Goal: Information Seeking & Learning: Learn about a topic

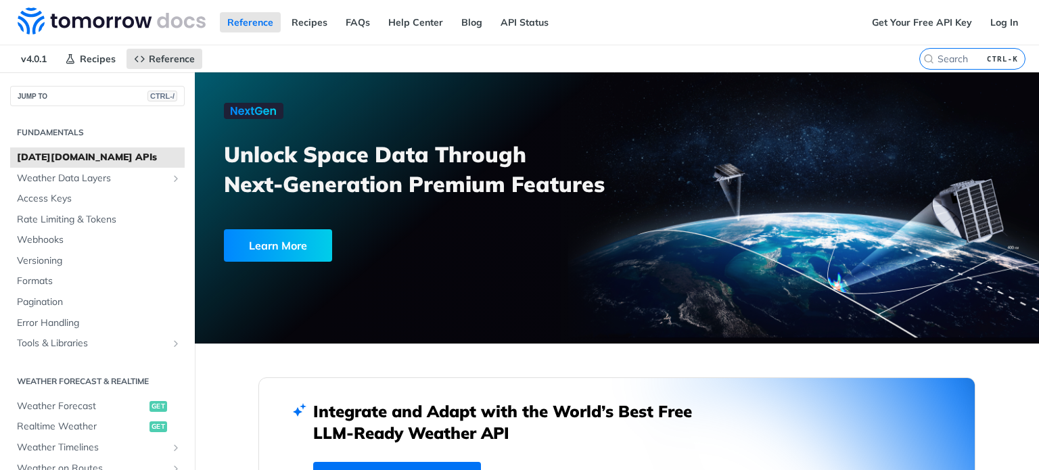
scroll to position [271, 0]
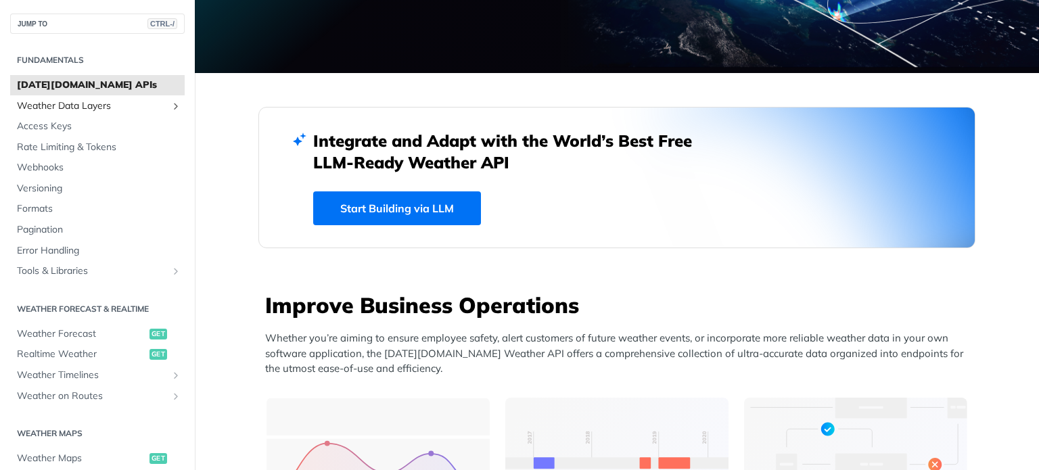
click at [156, 116] on link "Weather Data Layers" at bounding box center [97, 106] width 175 height 20
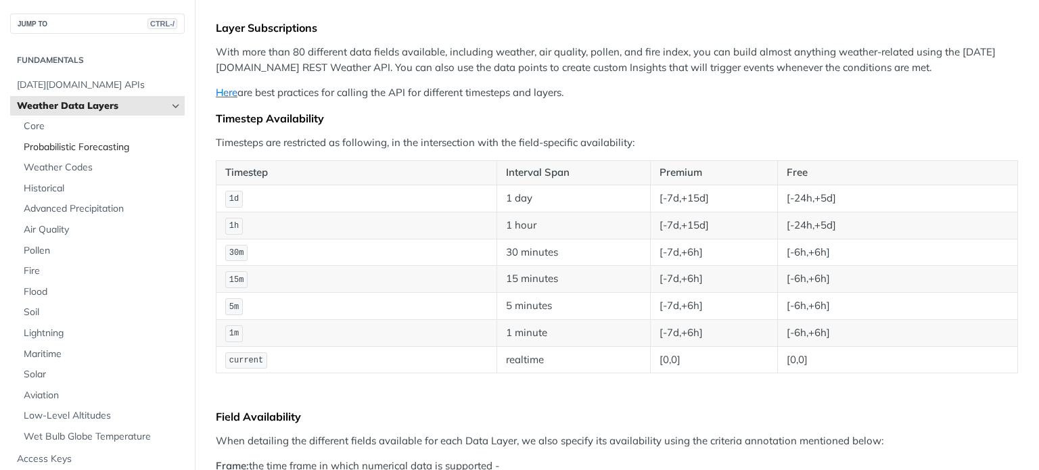
scroll to position [135, 0]
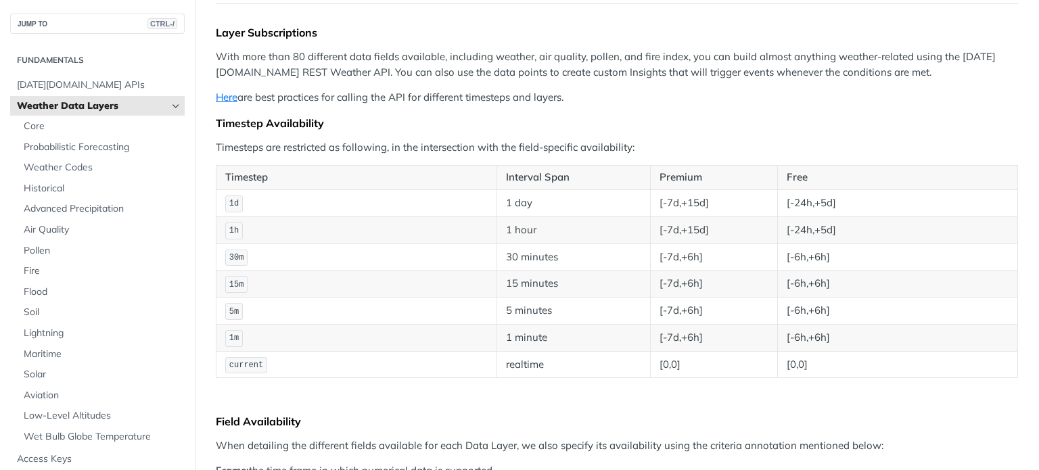
click at [101, 96] on link "Weather Data Layers" at bounding box center [97, 106] width 175 height 20
click at [102, 87] on span "[DATE][DOMAIN_NAME] APIs" at bounding box center [99, 85] width 164 height 14
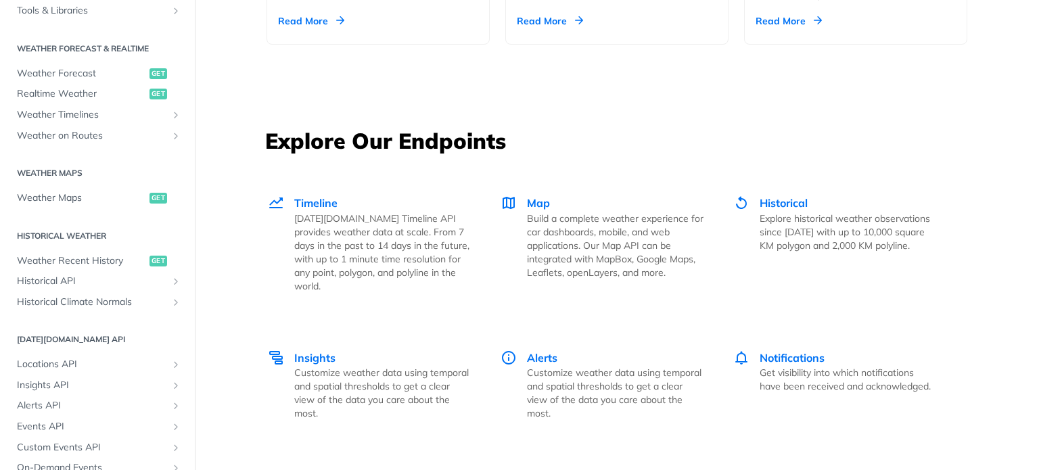
scroll to position [271, 0]
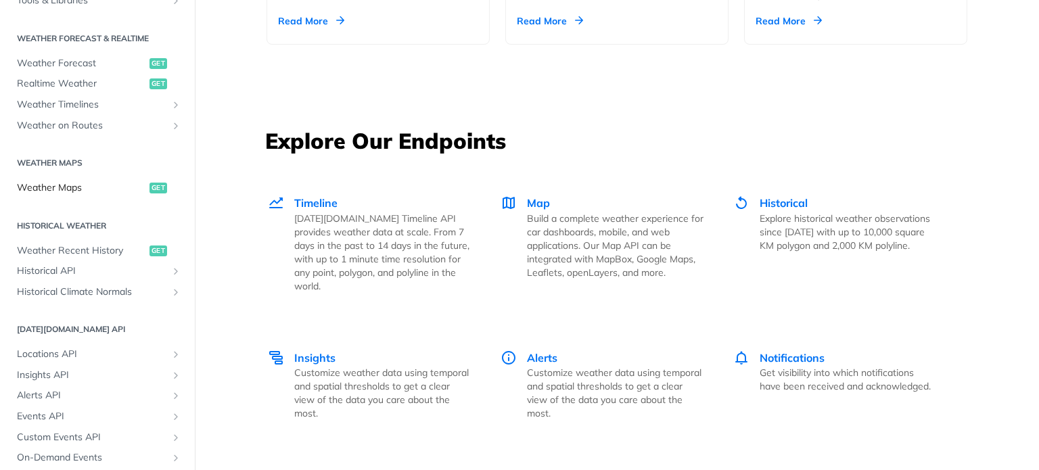
click at [98, 188] on span "Weather Maps" at bounding box center [81, 188] width 129 height 14
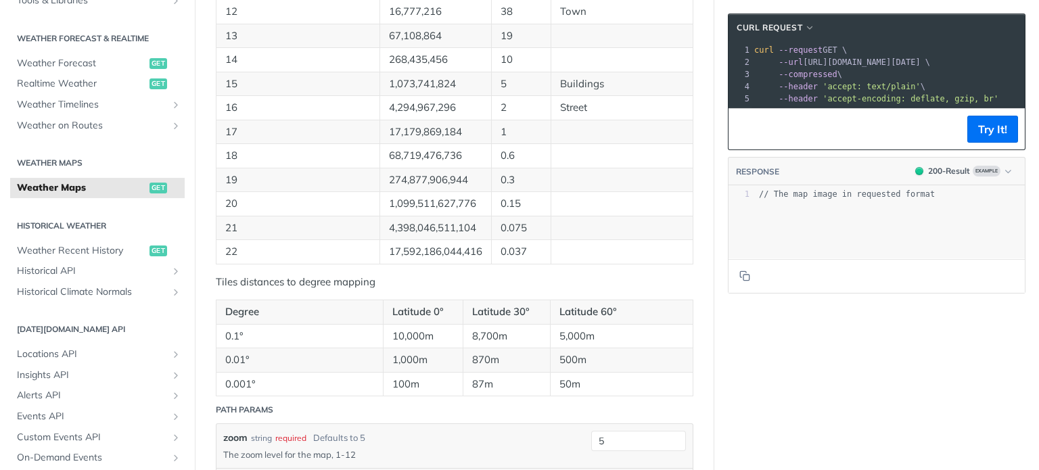
scroll to position [885, 0]
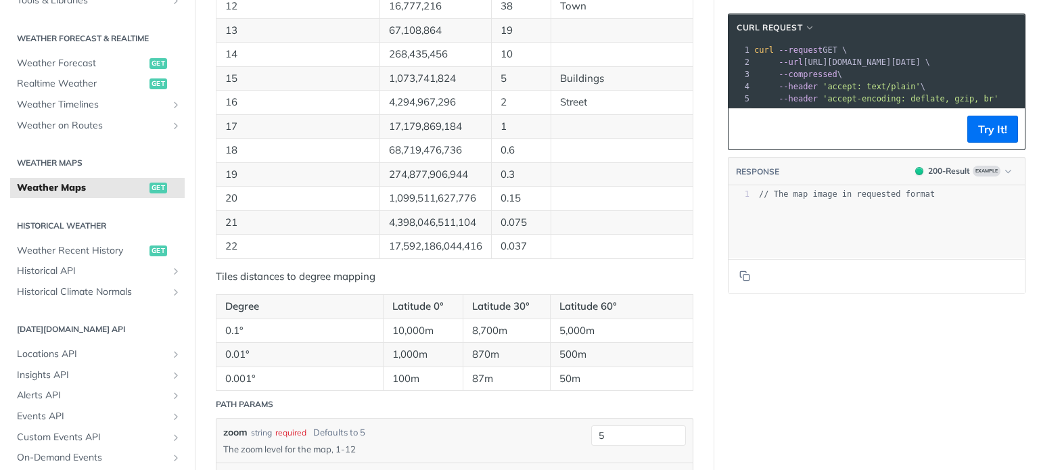
click at [52, 167] on h2 "Weather Maps" at bounding box center [97, 163] width 175 height 12
click at [114, 123] on span "Weather on Routes" at bounding box center [92, 126] width 150 height 14
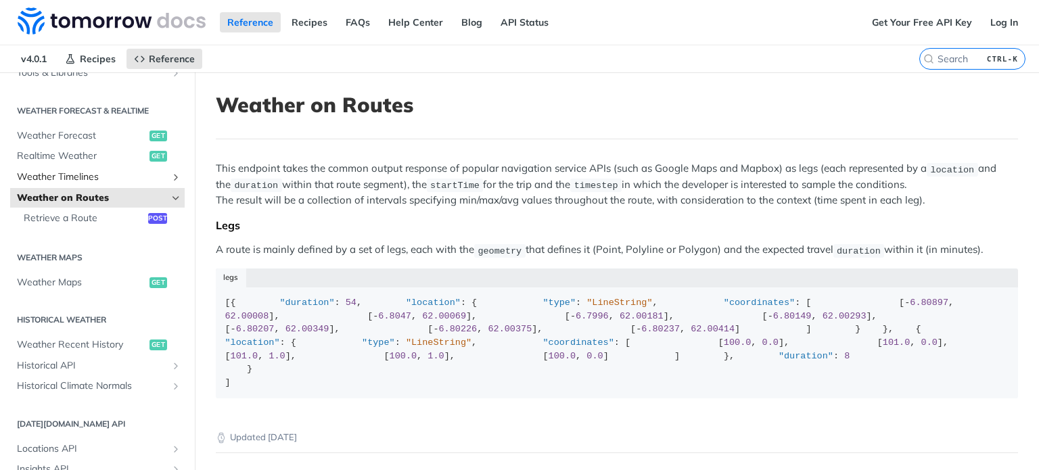
click at [76, 183] on link "Weather Timelines" at bounding box center [97, 177] width 175 height 20
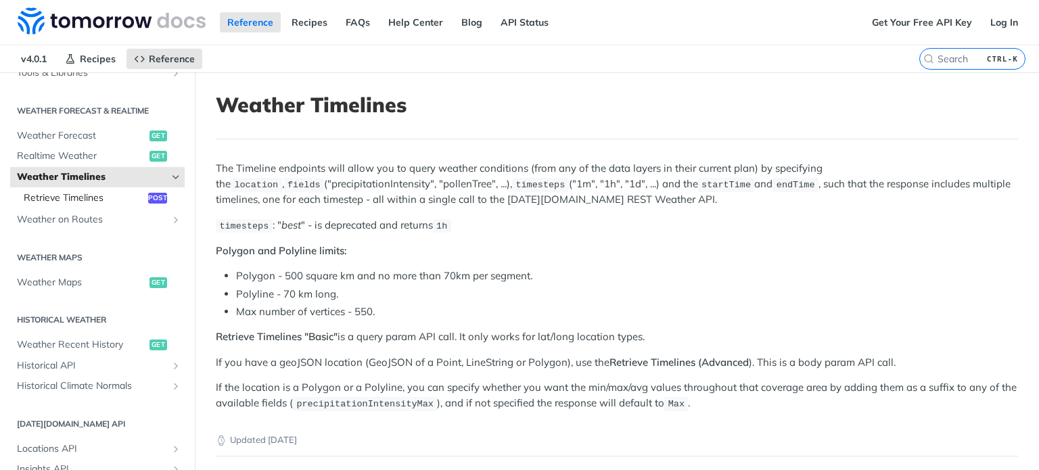
click at [87, 198] on span "Retrieve Timelines" at bounding box center [84, 198] width 121 height 14
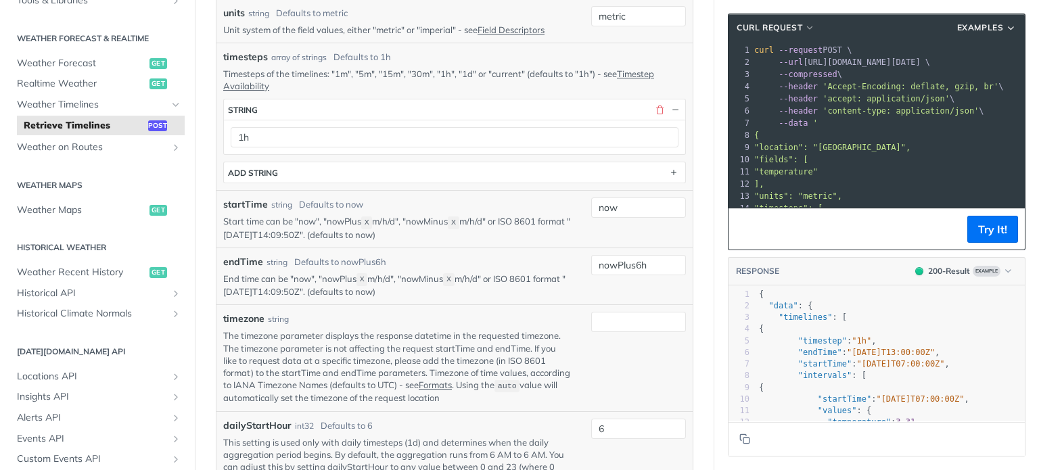
scroll to position [541, 0]
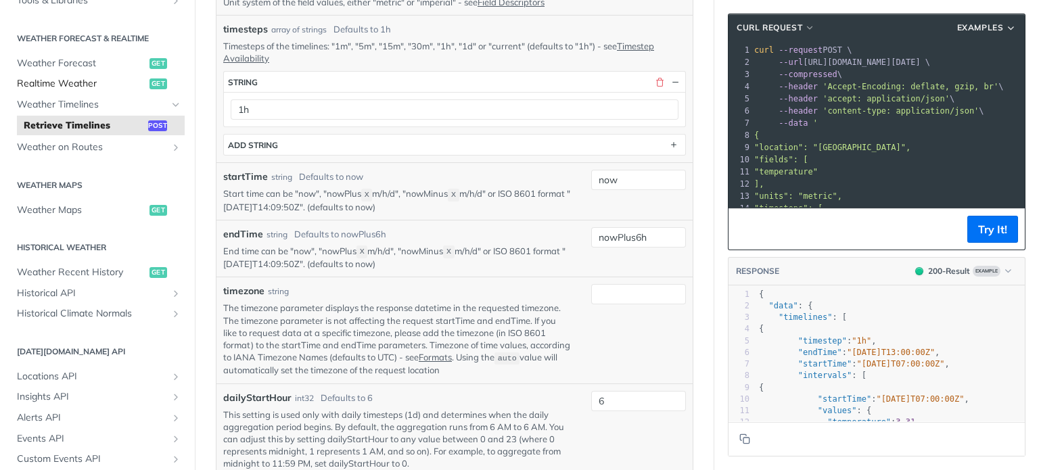
click at [96, 82] on span "Realtime Weather" at bounding box center [81, 84] width 129 height 14
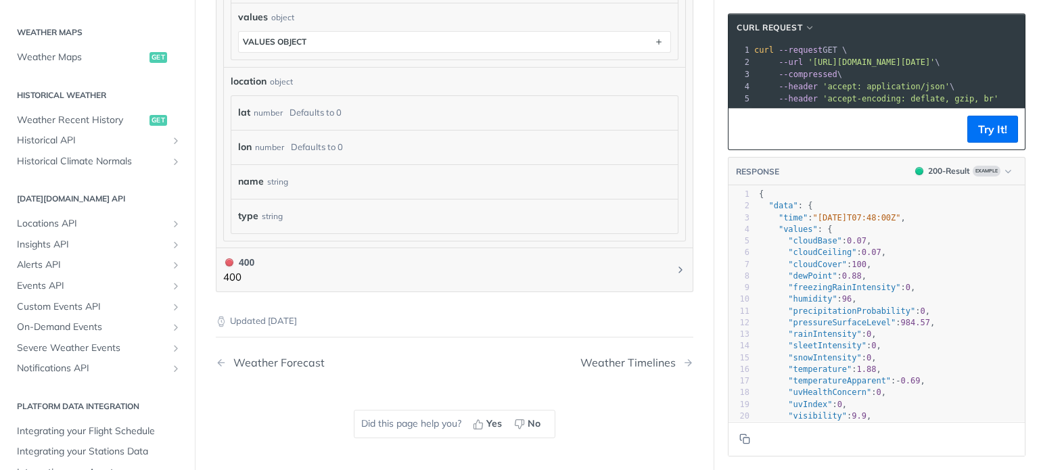
scroll to position [428, 0]
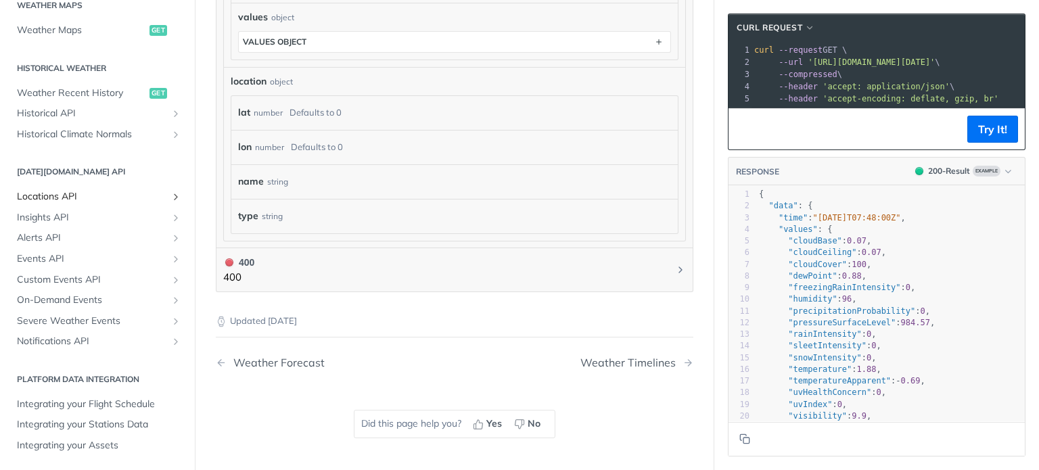
click at [85, 192] on span "Locations API" at bounding box center [92, 197] width 150 height 14
